Goal: Find specific page/section: Find specific page/section

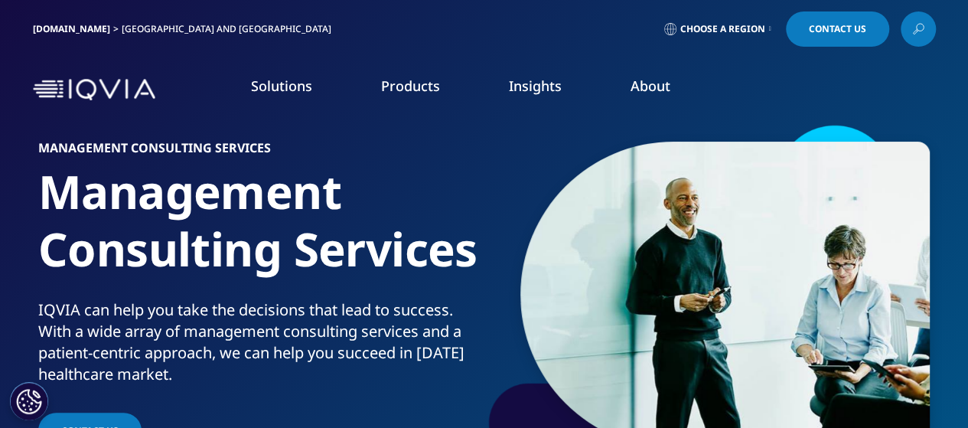
click at [168, 232] on li "Commercial Analytics" at bounding box center [141, 233] width 236 height 29
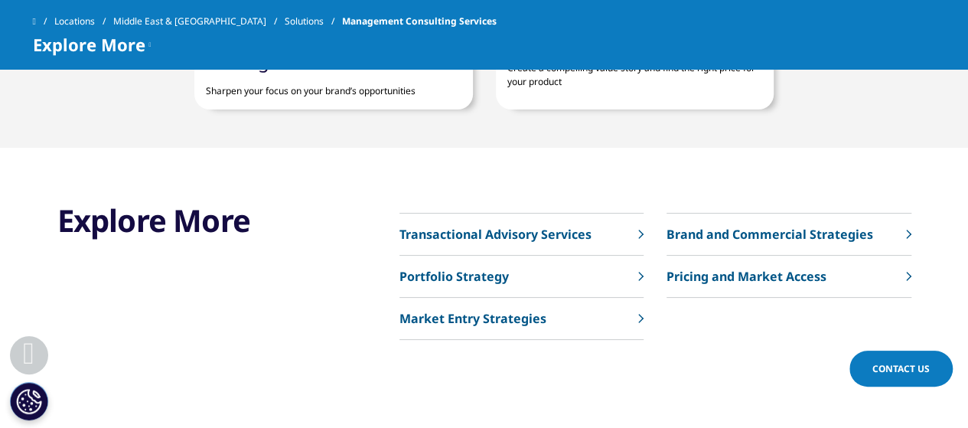
scroll to position [1666, 0]
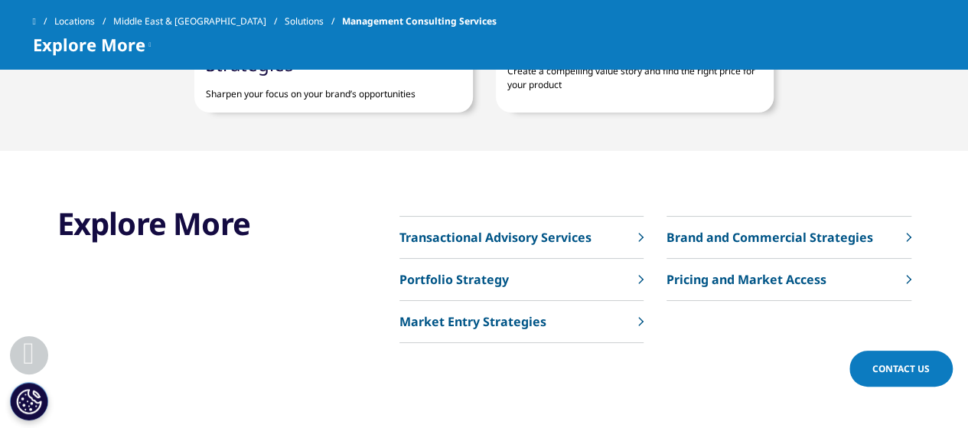
click at [904, 261] on link "Pricing and Market Access" at bounding box center [788, 280] width 244 height 42
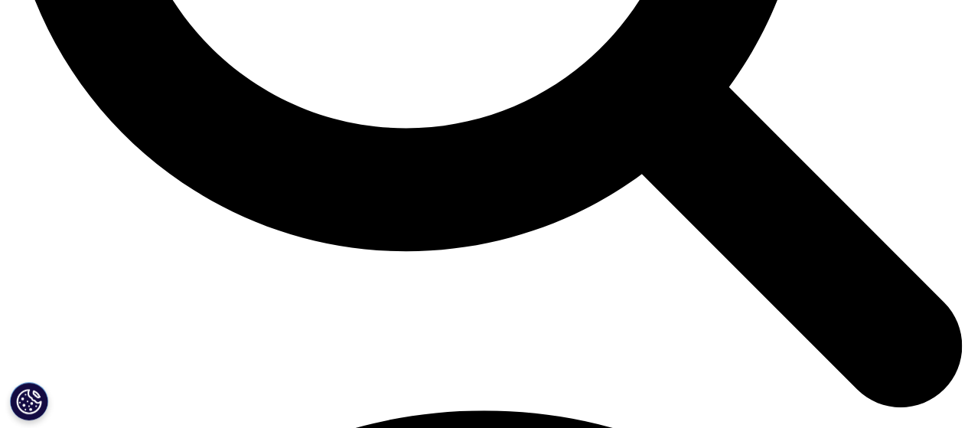
scroll to position [1523, 0]
